Goal: Obtain resource: Download file/media

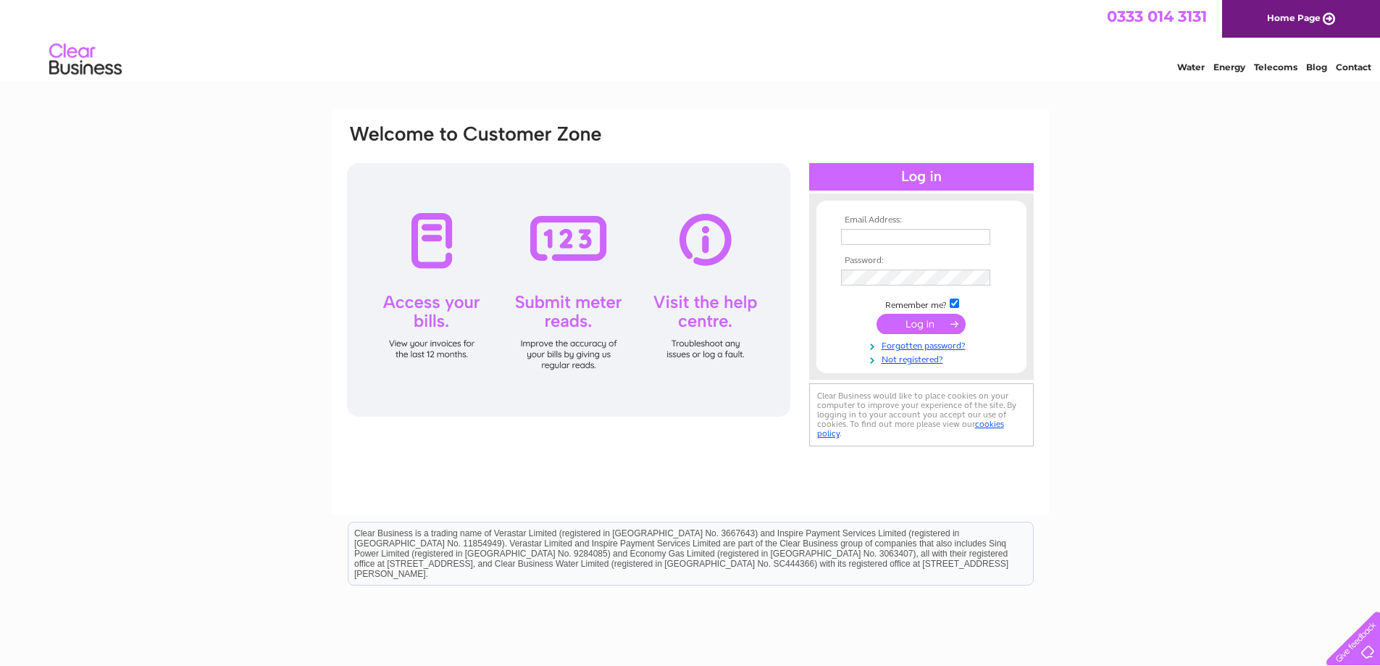
type input "gavinlawrie@outlook.com"
click at [907, 326] on input "submit" at bounding box center [920, 324] width 89 height 20
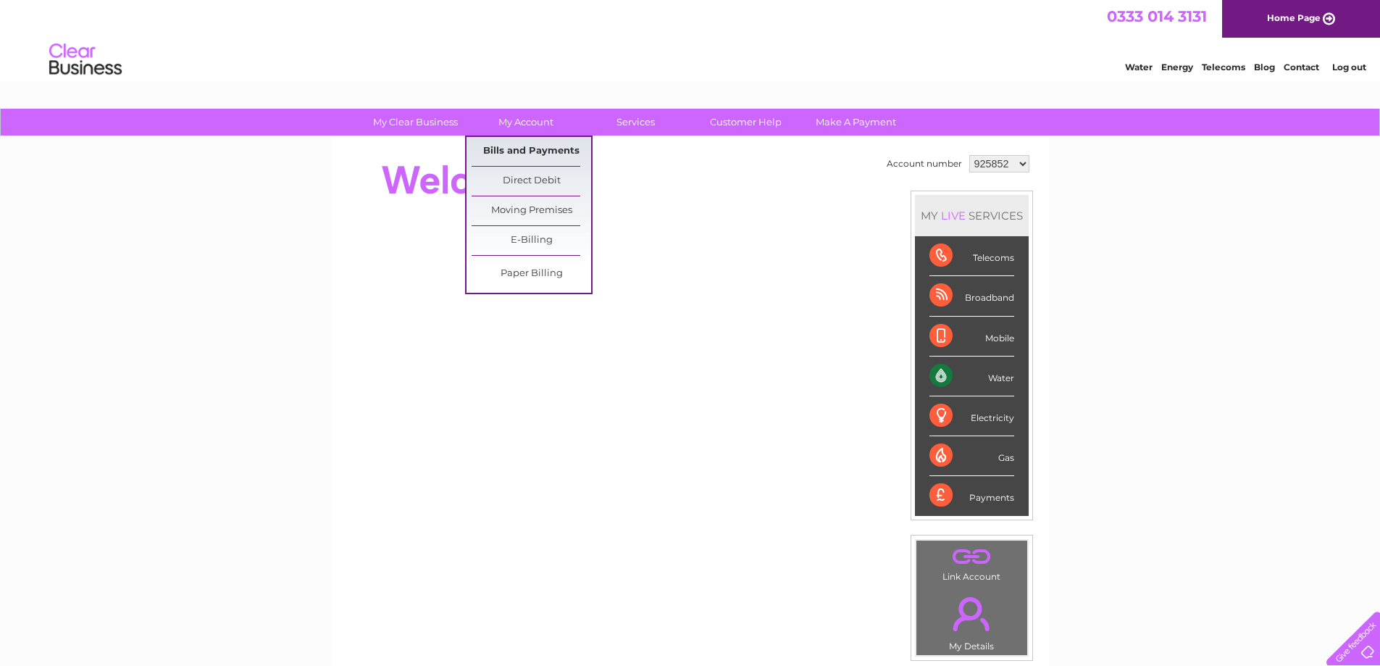
click at [504, 146] on link "Bills and Payments" at bounding box center [532, 151] width 120 height 29
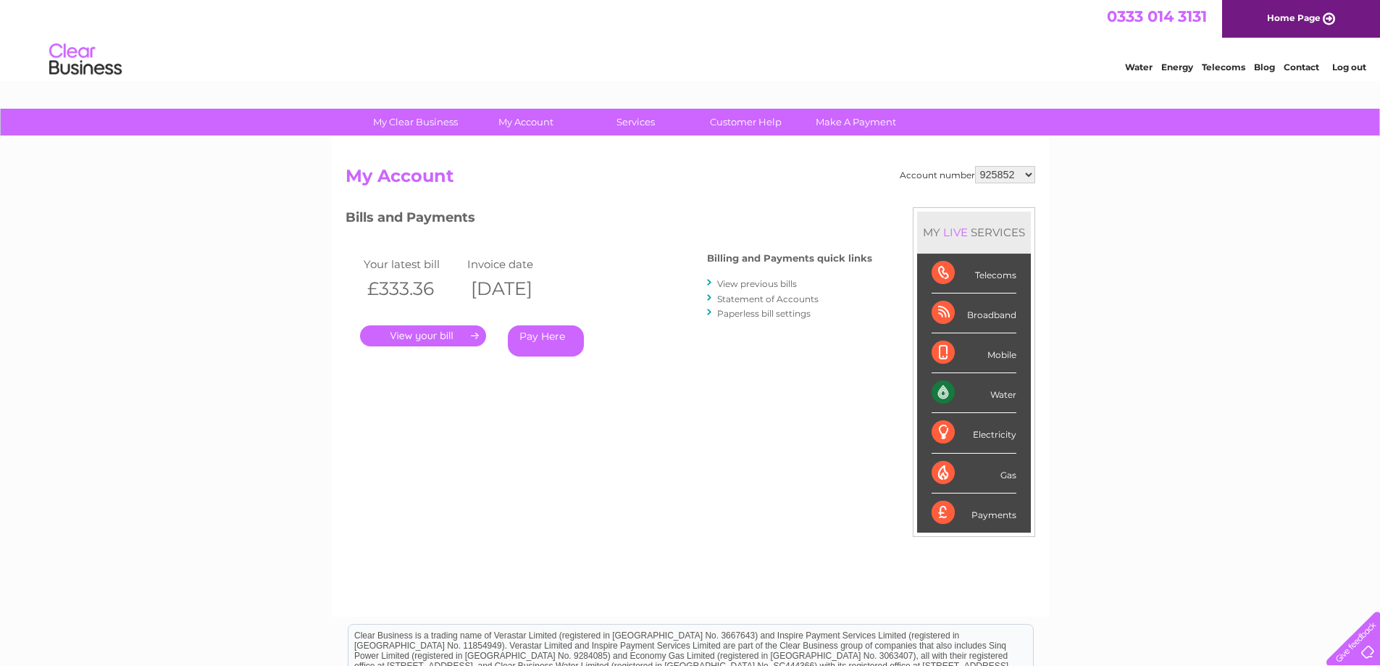
click at [741, 284] on link "View previous bills" at bounding box center [757, 283] width 80 height 11
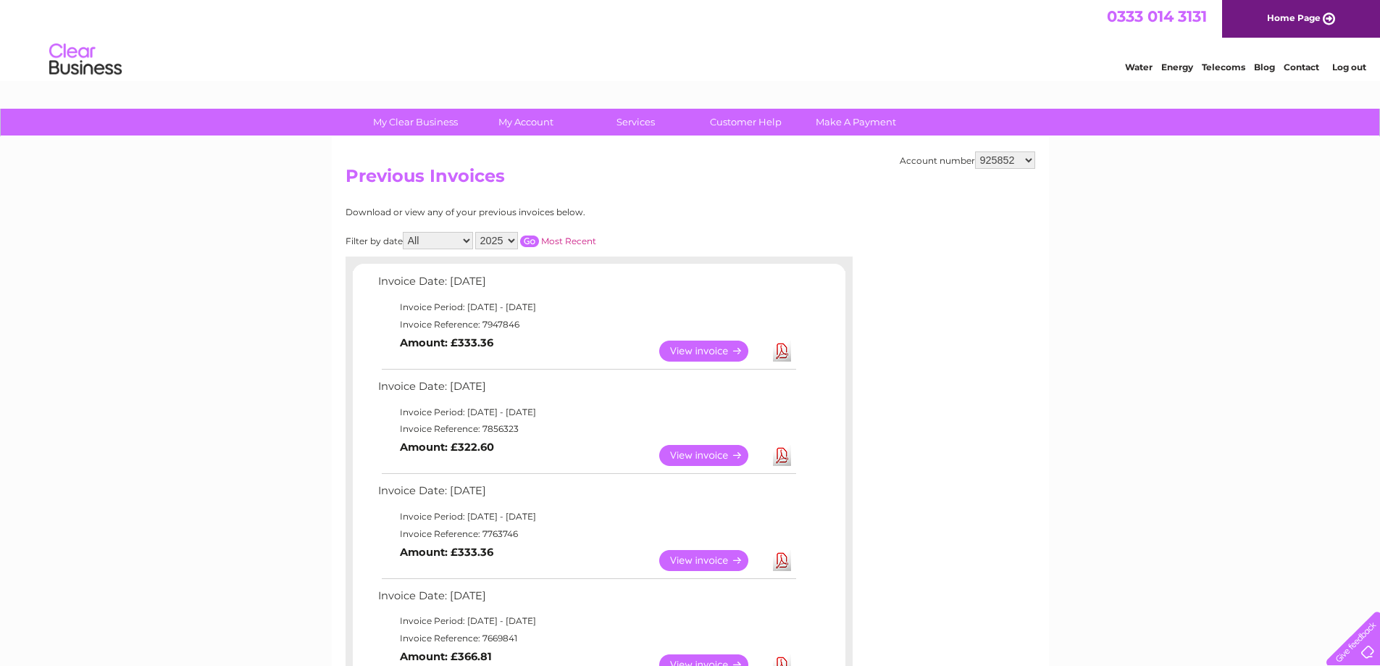
click at [514, 238] on select "2025 2024 2023 2022" at bounding box center [496, 240] width 43 height 17
select select "2024"
click at [477, 232] on select "2025 2024 2023 2022" at bounding box center [496, 240] width 43 height 17
click at [532, 241] on input "button" at bounding box center [529, 241] width 19 height 12
click at [777, 564] on link "Download" at bounding box center [782, 560] width 18 height 21
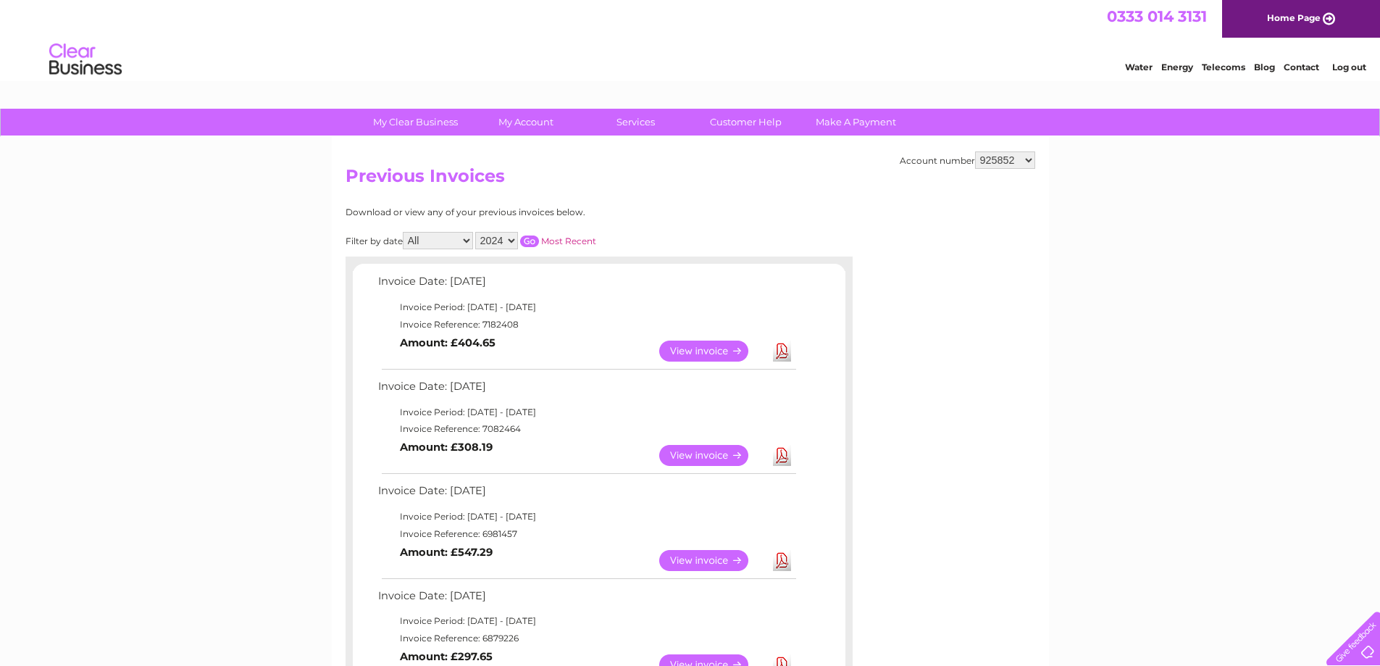
drag, startPoint x: 1350, startPoint y: 62, endPoint x: 1390, endPoint y: 53, distance: 40.9
click at [1350, 62] on link "Log out" at bounding box center [1349, 67] width 34 height 11
